Goal: Task Accomplishment & Management: Use online tool/utility

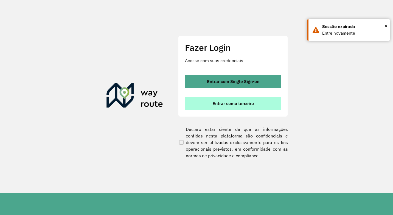
click at [208, 104] on button "Entrar como terceiro" at bounding box center [233, 103] width 96 height 13
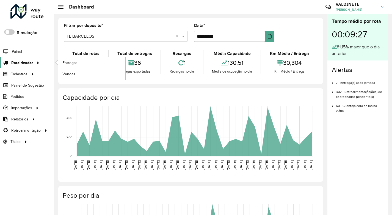
click at [24, 61] on span "Roteirizador" at bounding box center [22, 63] width 22 height 6
click at [71, 67] on link "Entregas" at bounding box center [91, 62] width 67 height 11
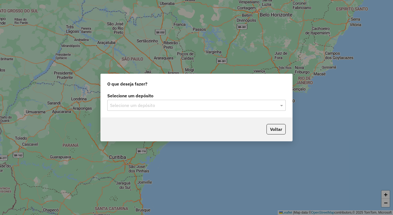
click at [126, 106] on input "text" at bounding box center [191, 105] width 162 height 7
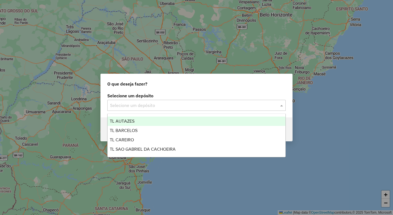
click at [128, 119] on span "TL AUTAZES" at bounding box center [122, 121] width 25 height 5
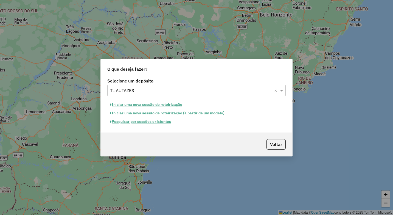
click at [140, 105] on button "Iniciar uma nova sessão de roteirização" at bounding box center [145, 104] width 77 height 9
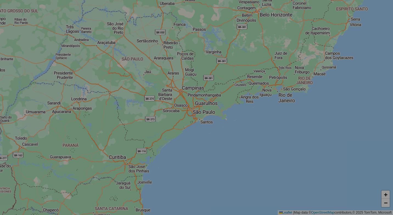
select select "*"
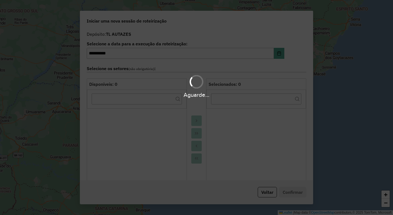
click at [140, 105] on div "Aguarde..." at bounding box center [196, 107] width 393 height 215
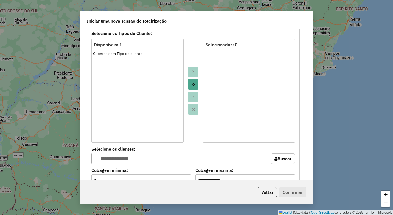
scroll to position [221, 0]
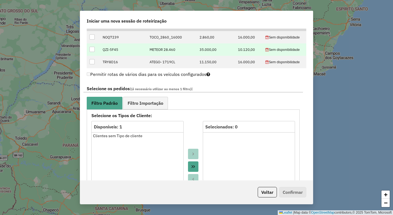
click at [95, 49] on td at bounding box center [93, 49] width 13 height 12
click at [93, 49] on div at bounding box center [92, 49] width 5 height 5
click at [146, 101] on span "Filtro Importação" at bounding box center [146, 103] width 36 height 4
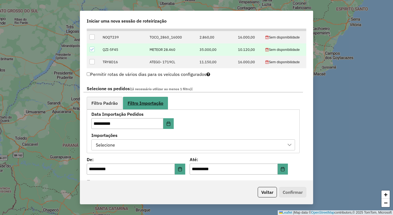
scroll to position [363, 0]
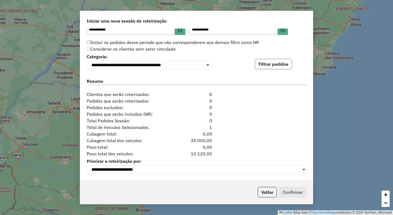
click at [267, 65] on button "Filtrar pedidos" at bounding box center [273, 64] width 37 height 10
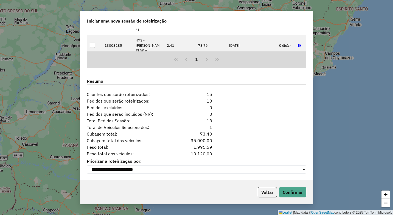
scroll to position [476, 0]
click at [296, 188] on button "Confirmar" at bounding box center [292, 192] width 27 height 10
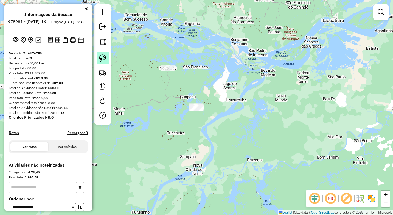
click at [102, 57] on img at bounding box center [103, 58] width 8 height 8
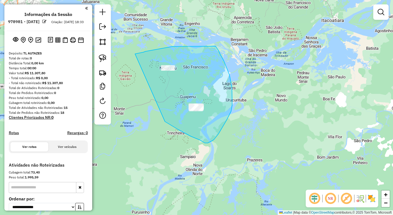
drag, startPoint x: 135, startPoint y: 54, endPoint x: 165, endPoint y: 121, distance: 73.9
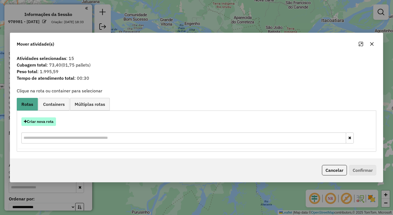
click at [48, 122] on button "Criar nova rota" at bounding box center [38, 121] width 35 height 9
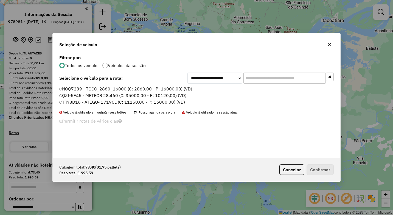
scroll to position [3, 2]
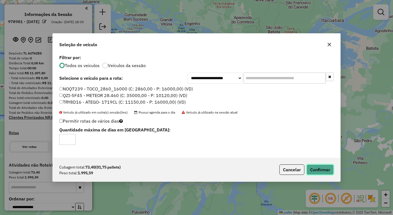
click at [315, 167] on button "Confirmar" at bounding box center [320, 169] width 27 height 10
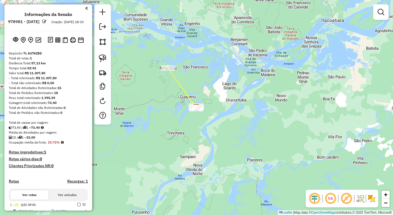
click at [95, 30] on div at bounding box center [103, 64] width 16 height 120
click at [103, 29] on em at bounding box center [102, 26] width 7 height 7
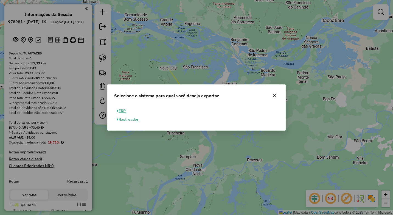
click at [124, 107] on button "ERP" at bounding box center [121, 111] width 14 height 9
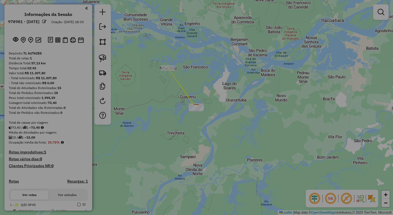
select select "**"
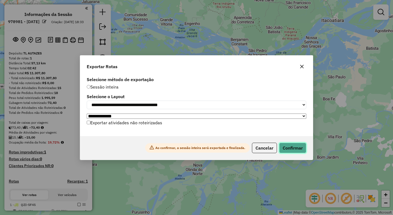
click at [283, 150] on button "Confirmar" at bounding box center [292, 148] width 27 height 10
